Goal: Information Seeking & Learning: Compare options

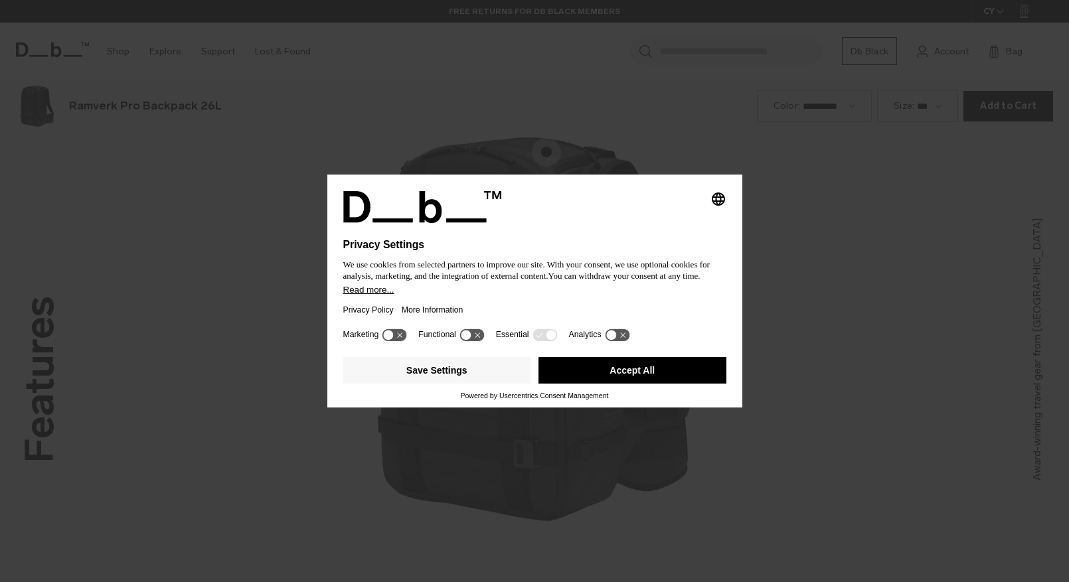
scroll to position [1747, 0]
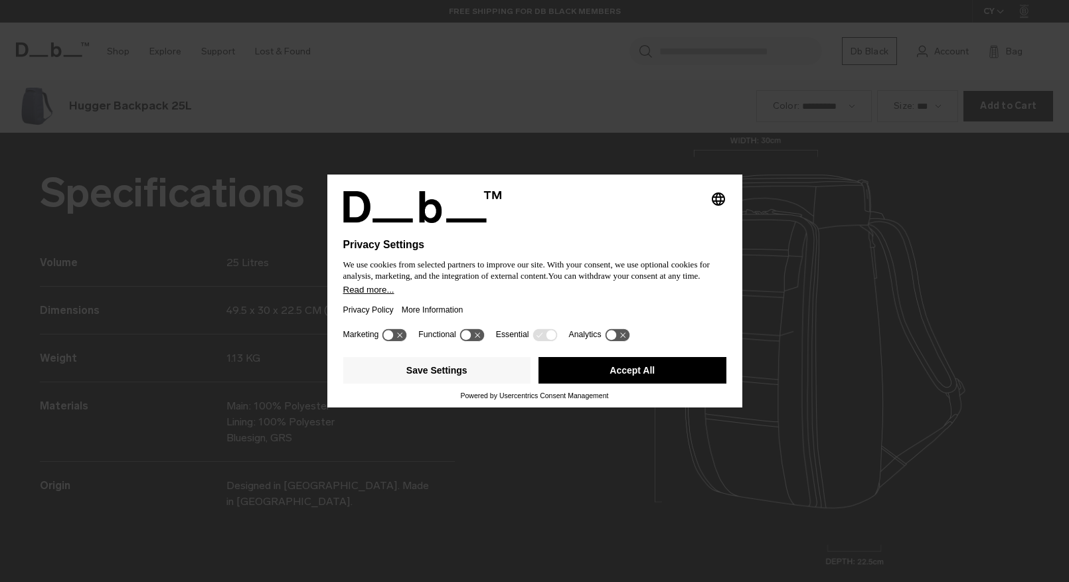
scroll to position [1747, 0]
